Goal: Ask a question: Seek information or help from site administrators or community

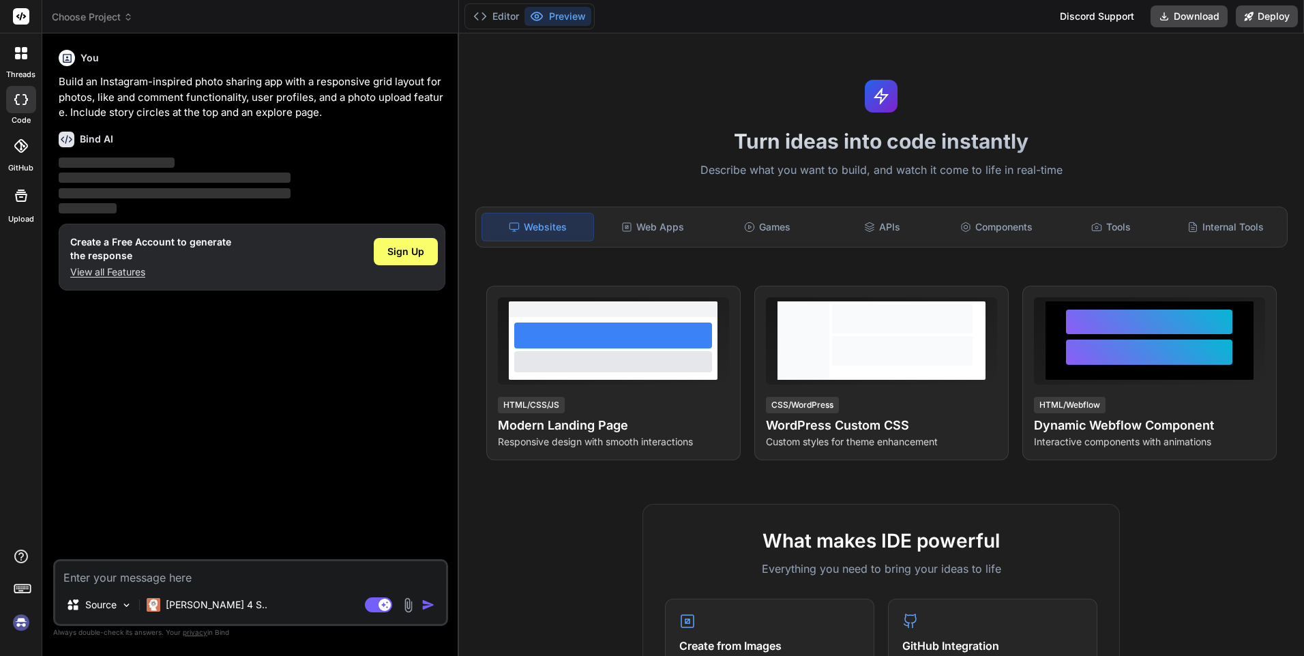
click at [29, 62] on div at bounding box center [21, 53] width 29 height 29
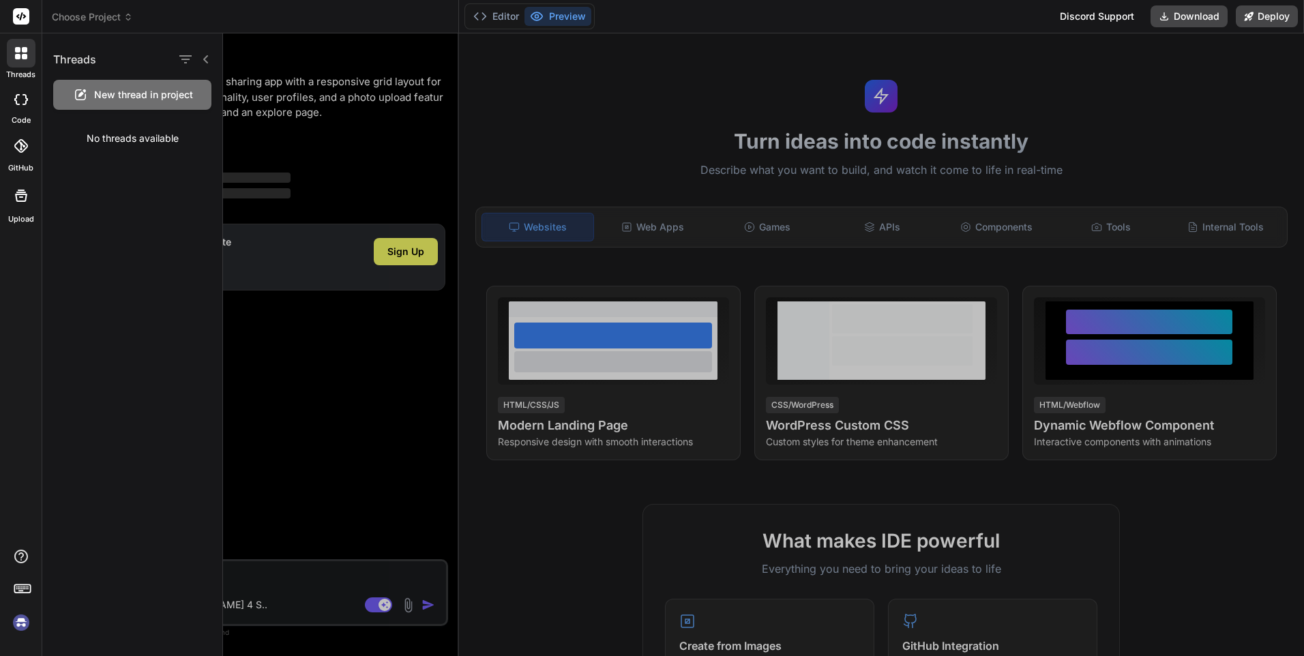
click at [103, 96] on span "New thread in project" at bounding box center [143, 95] width 99 height 14
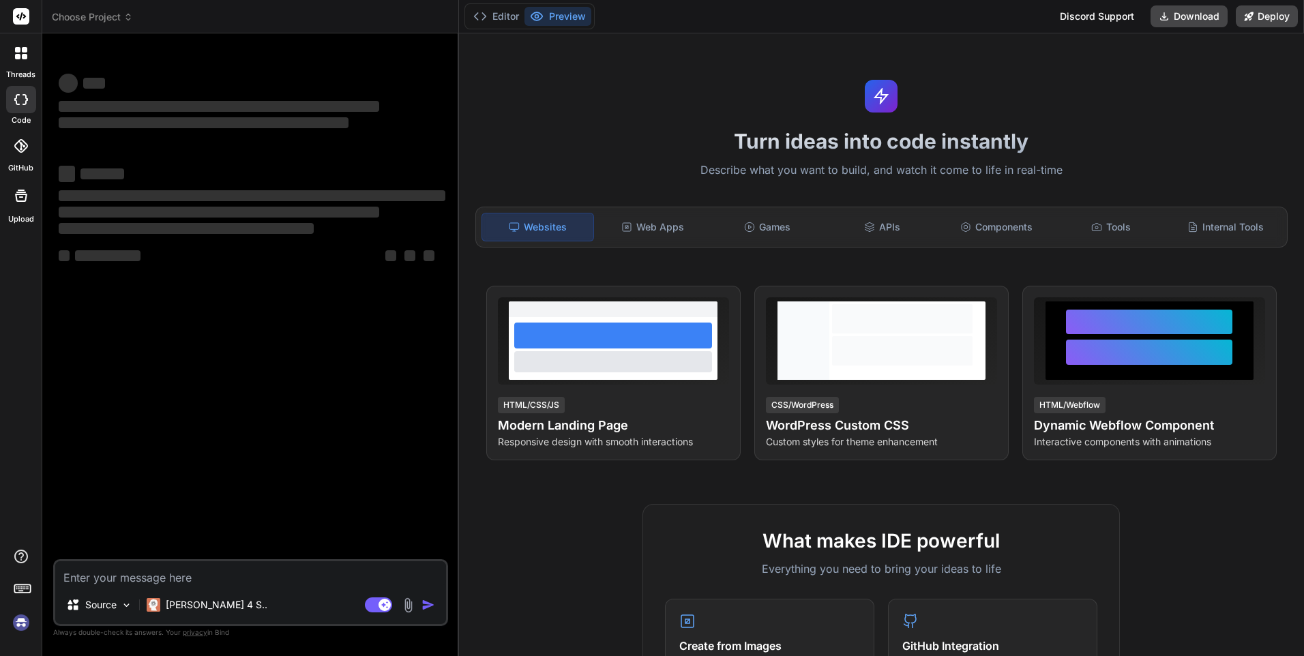
click at [3, 11] on div at bounding box center [21, 16] width 42 height 33
click at [22, 15] on icon at bounding box center [21, 16] width 10 height 8
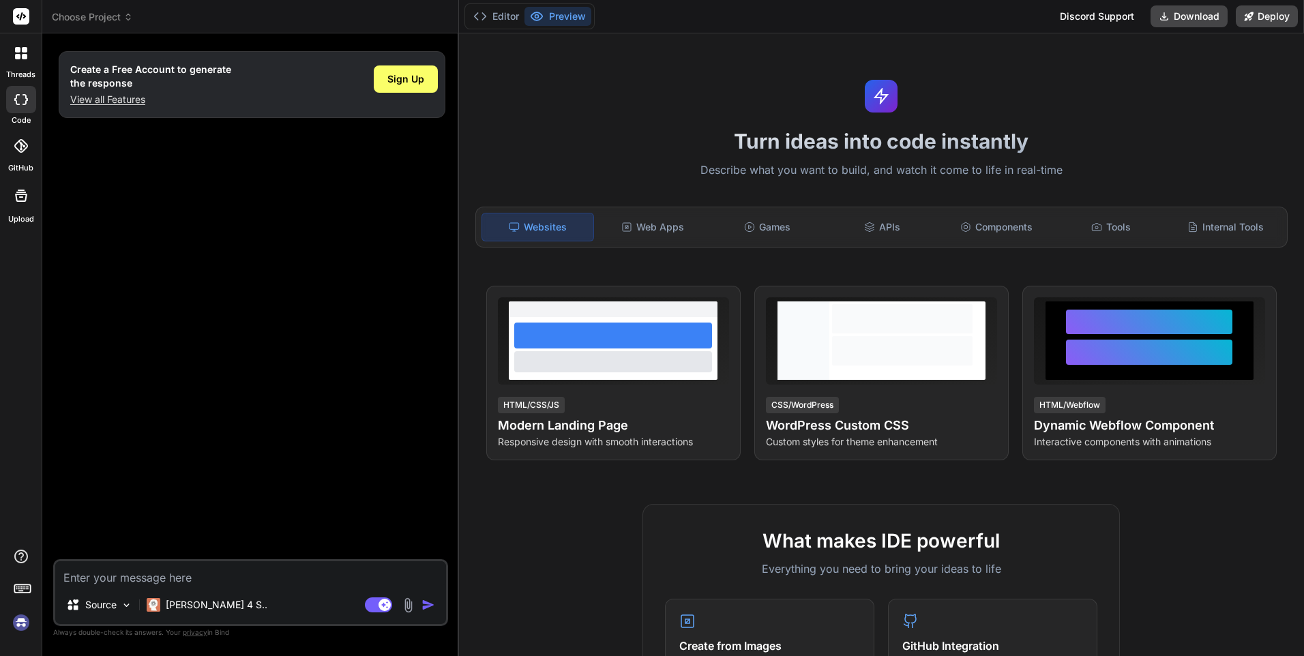
click at [18, 63] on div at bounding box center [21, 53] width 29 height 29
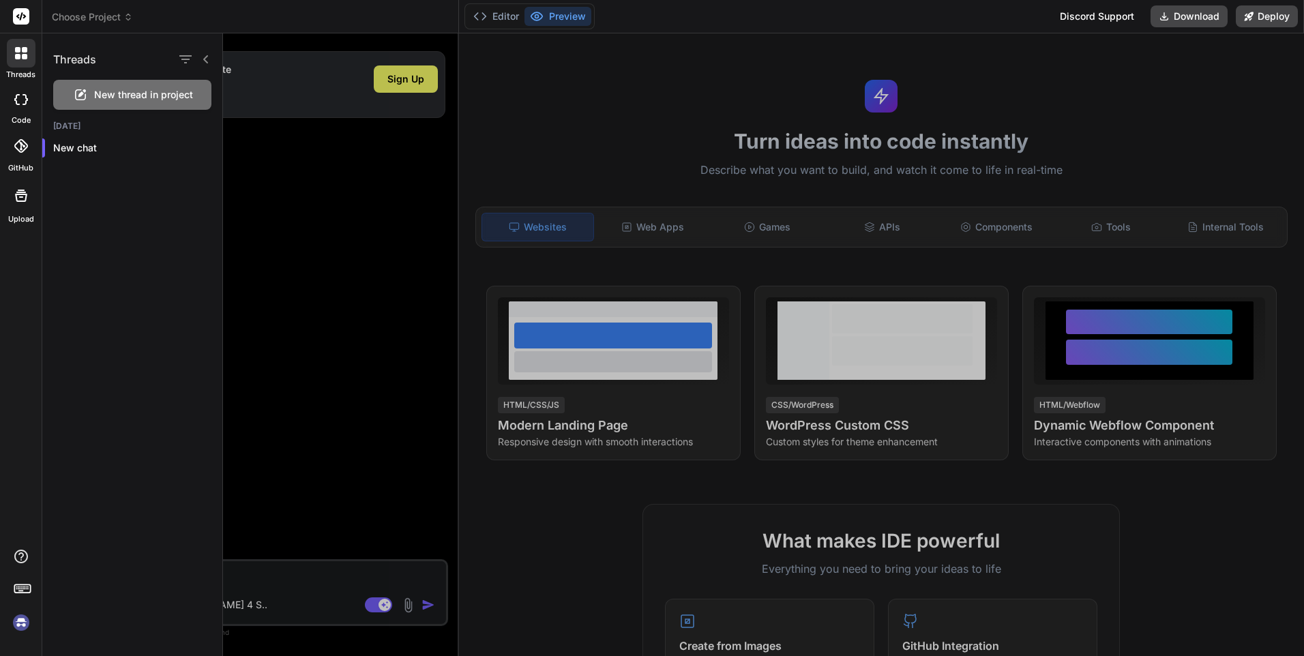
click at [326, 10] on div "Choose Project" at bounding box center [250, 17] width 397 height 14
click at [29, 623] on img at bounding box center [21, 622] width 23 height 23
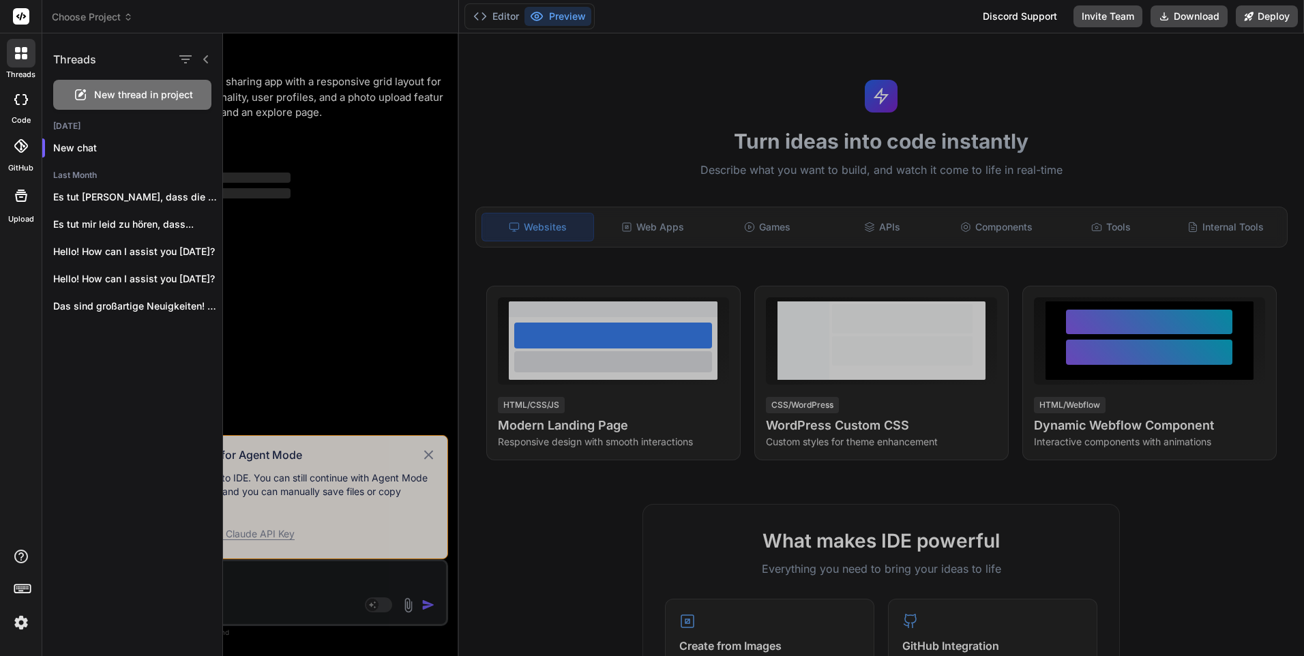
type textarea "x"
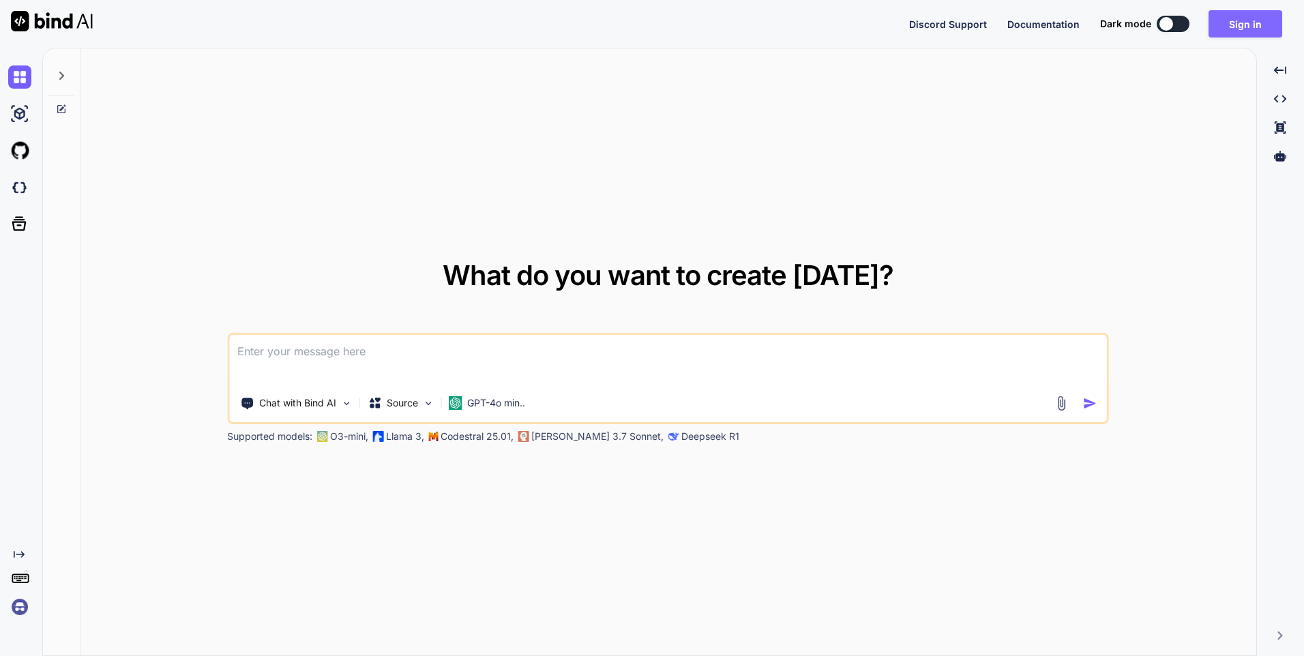
click at [1255, 16] on button "Sign in" at bounding box center [1246, 23] width 74 height 27
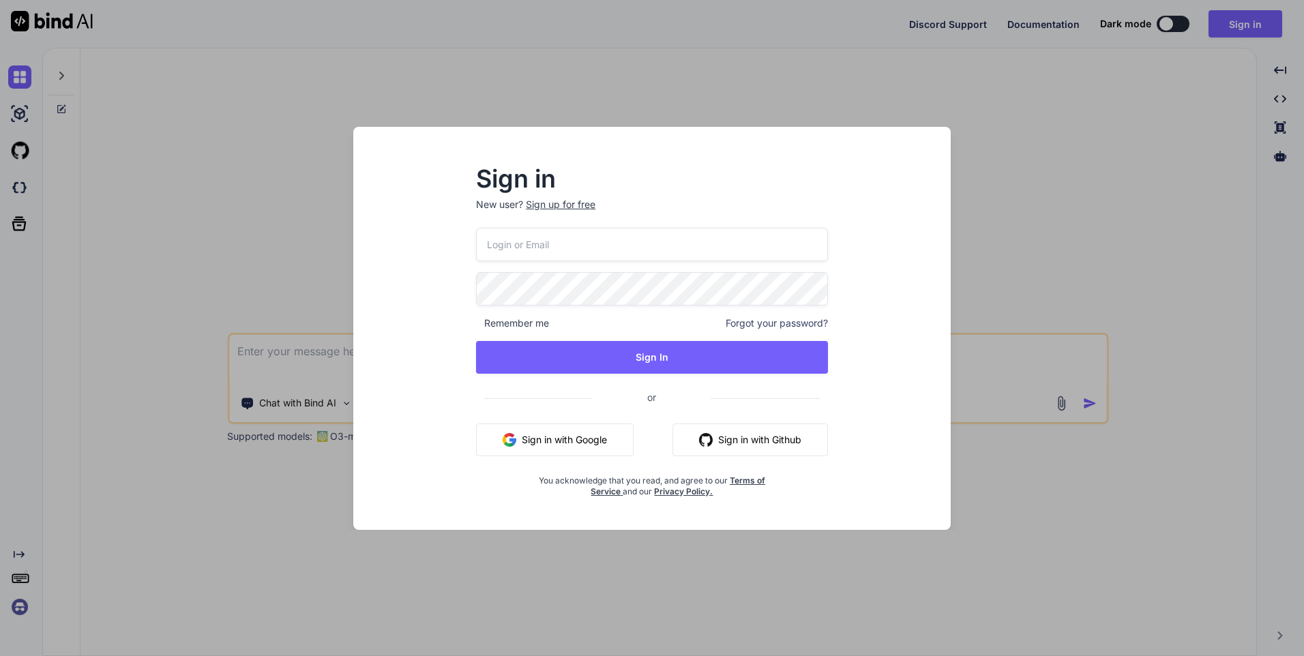
click at [529, 439] on button "Sign in with Google" at bounding box center [555, 440] width 158 height 33
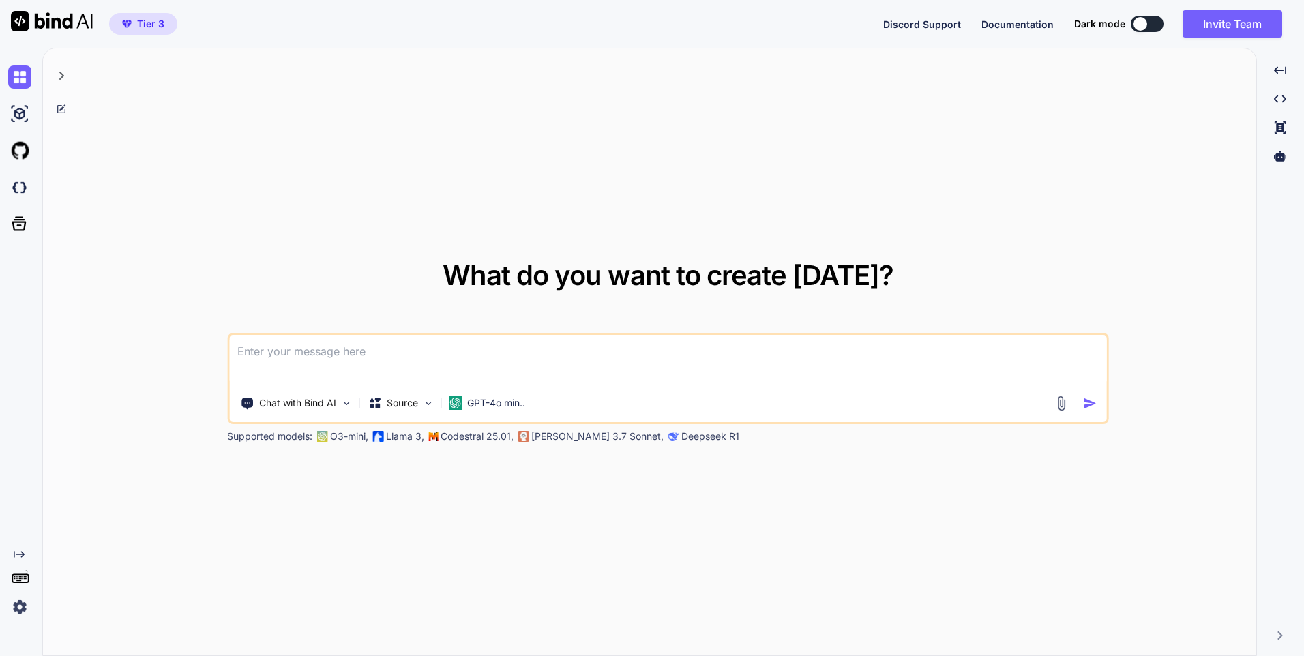
click at [410, 357] on textarea at bounding box center [668, 360] width 878 height 50
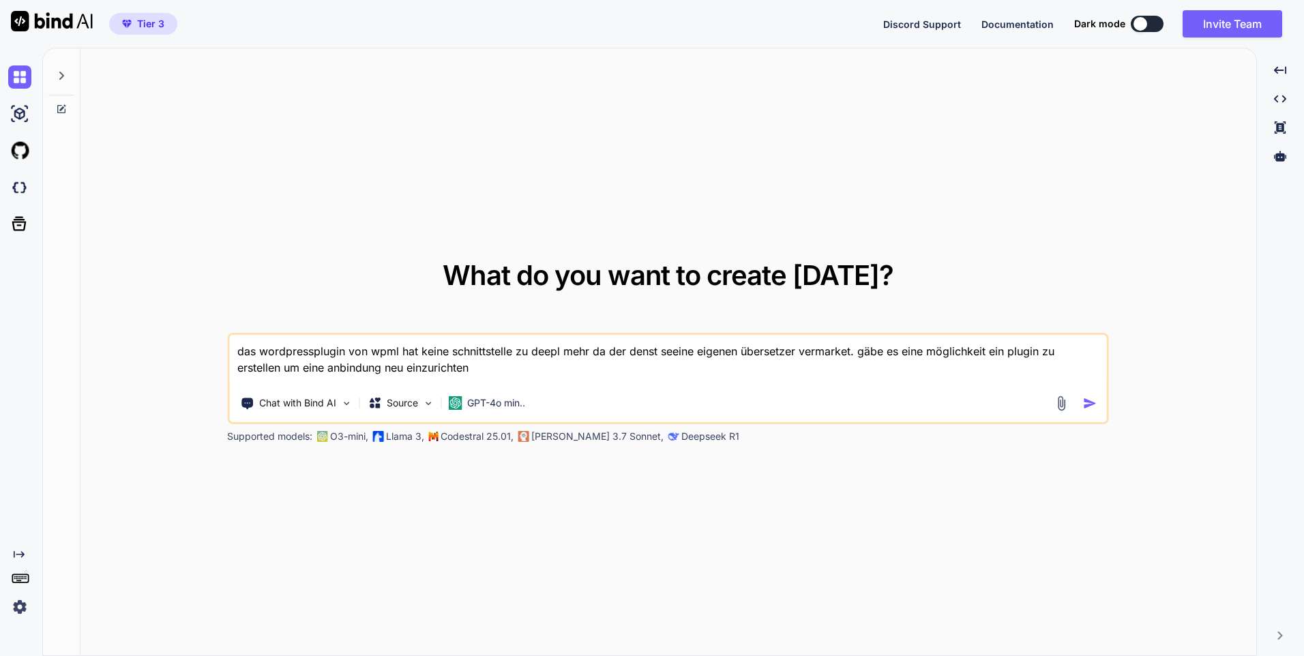
type textarea "das wordpressplugin von wpml hat keine schnittstelle zu deepl mehr da der denst…"
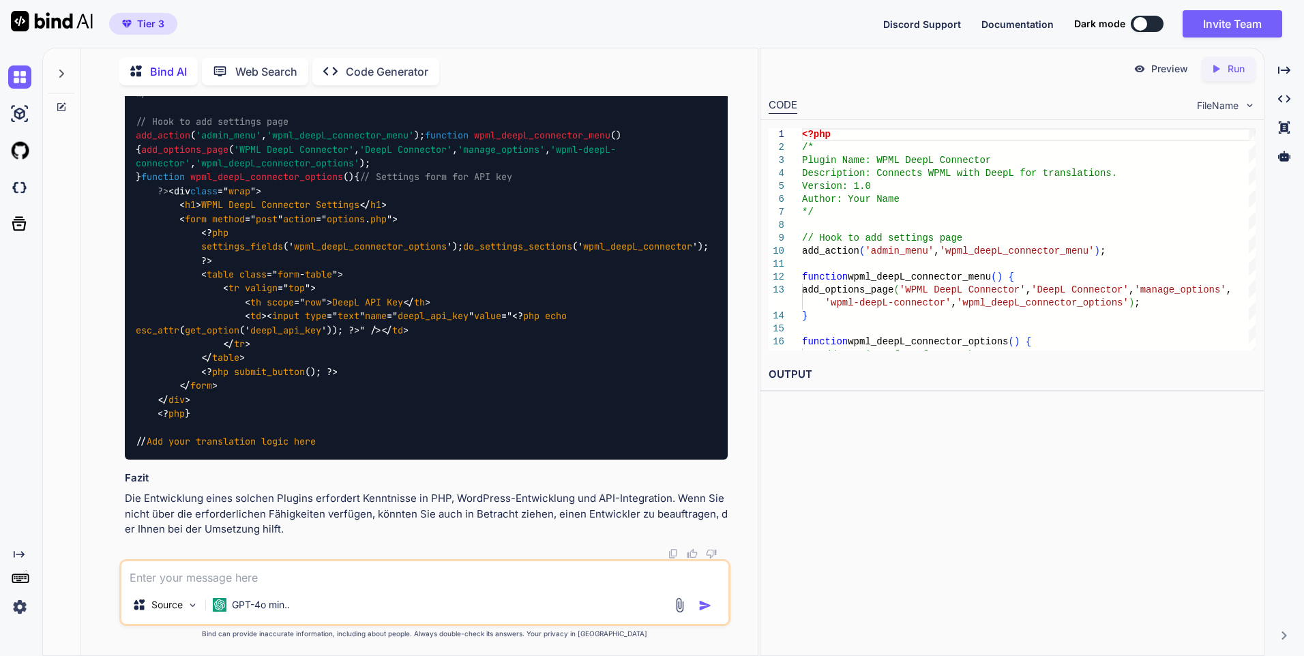
scroll to position [916, 0]
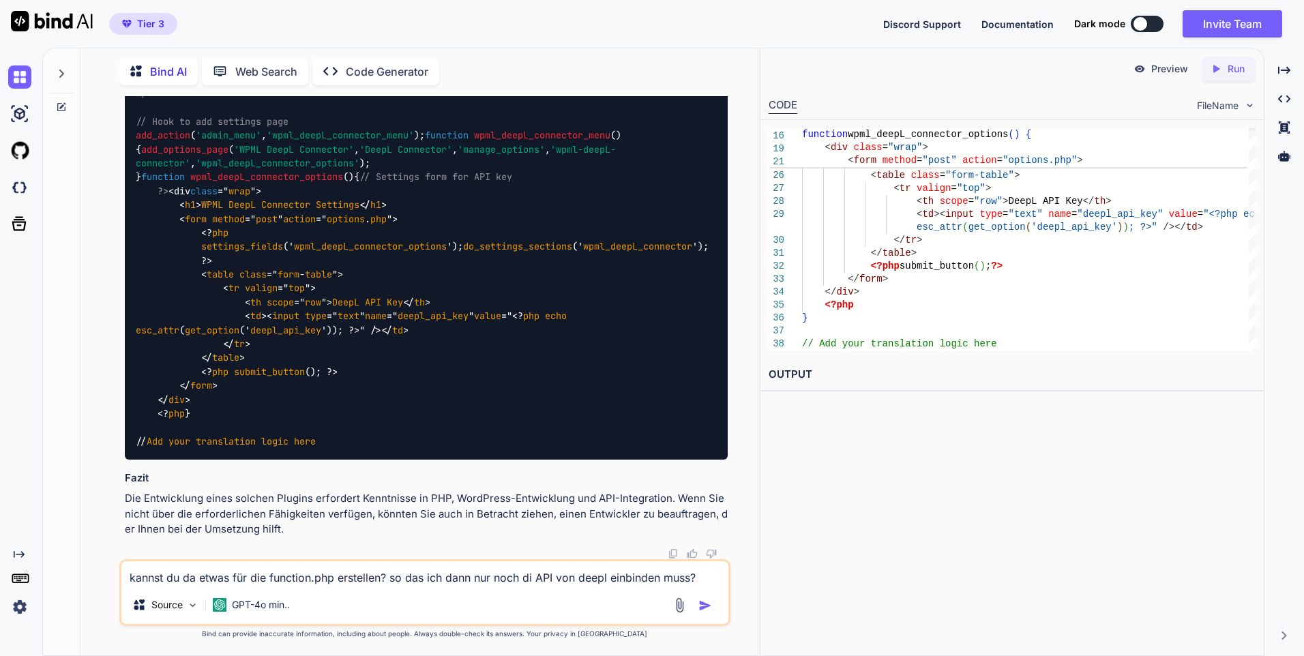
type textarea "kannst du da etwas für die function.php erstellen? so das ich dann nur noch die…"
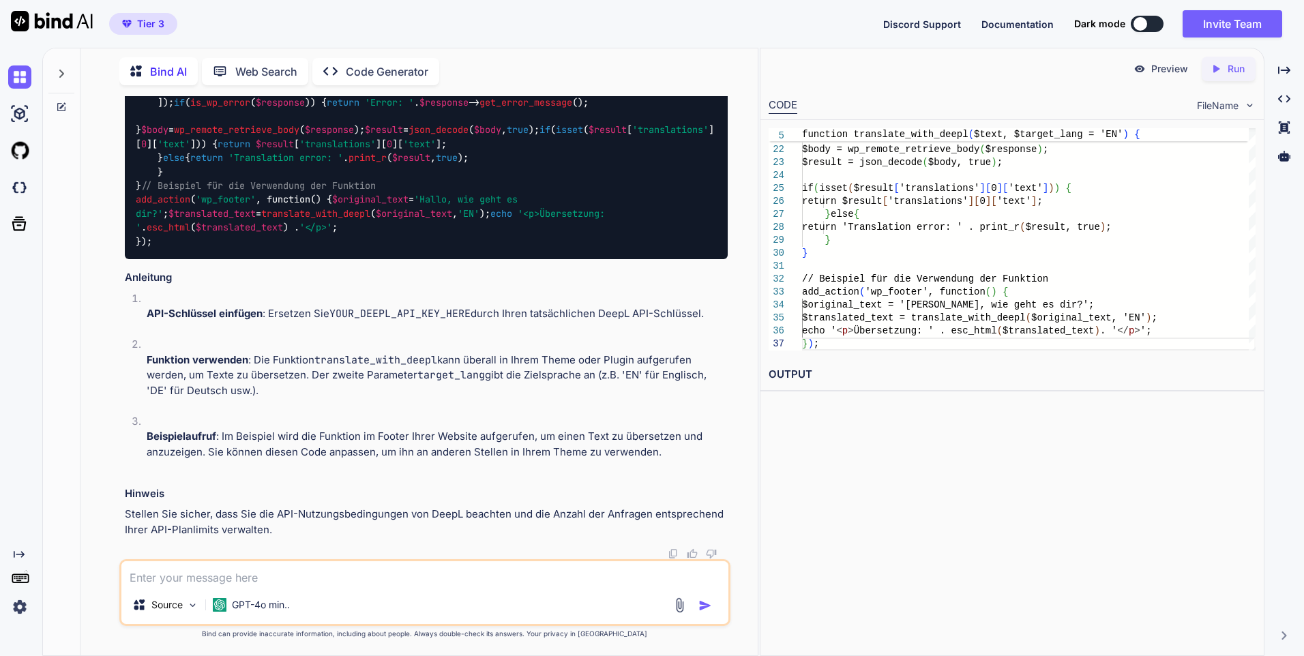
scroll to position [1937, 0]
